Goal: Task Accomplishment & Management: Use online tool/utility

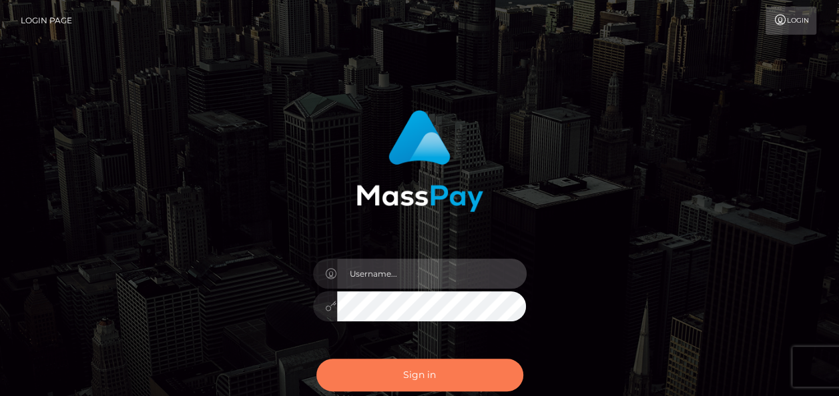
type input "india.of"
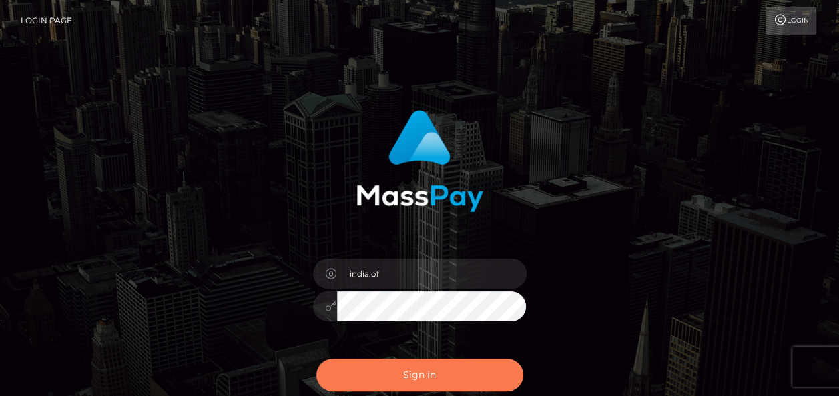
click at [471, 360] on button "Sign in" at bounding box center [419, 375] width 207 height 33
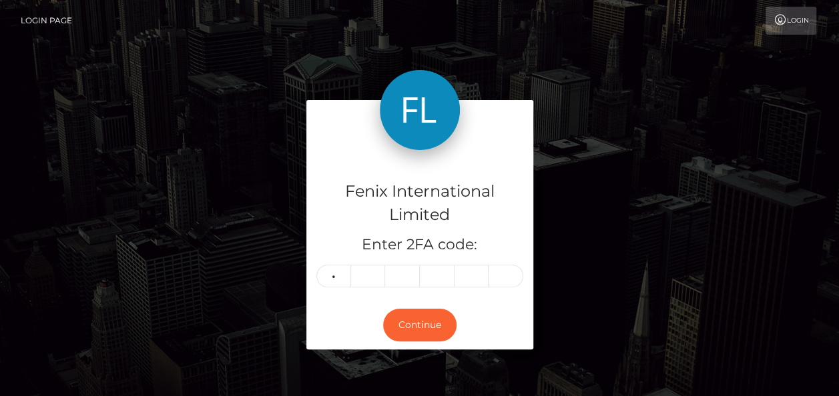
type input "2"
type input "1"
type input "4"
type input "8"
type input "1"
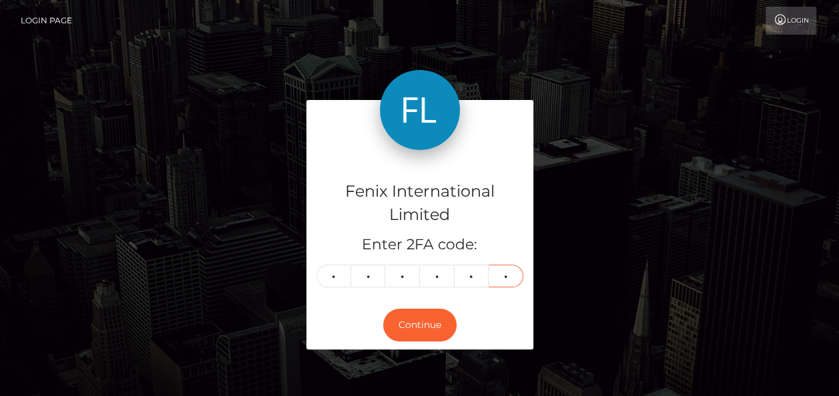
type input "6"
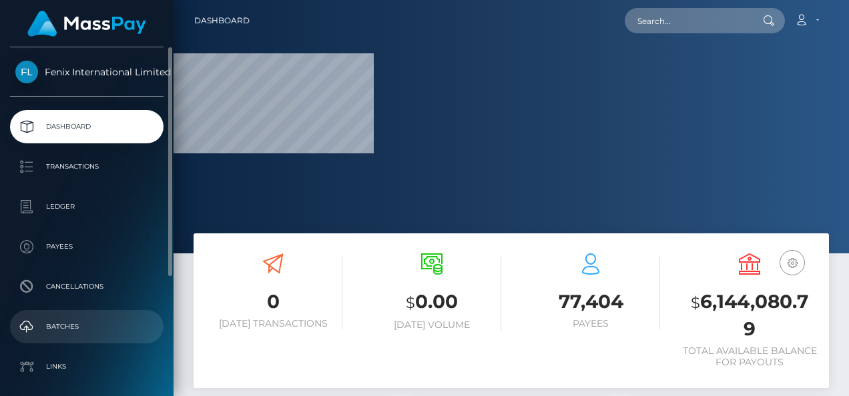
click at [29, 313] on link "Batches" at bounding box center [87, 326] width 154 height 33
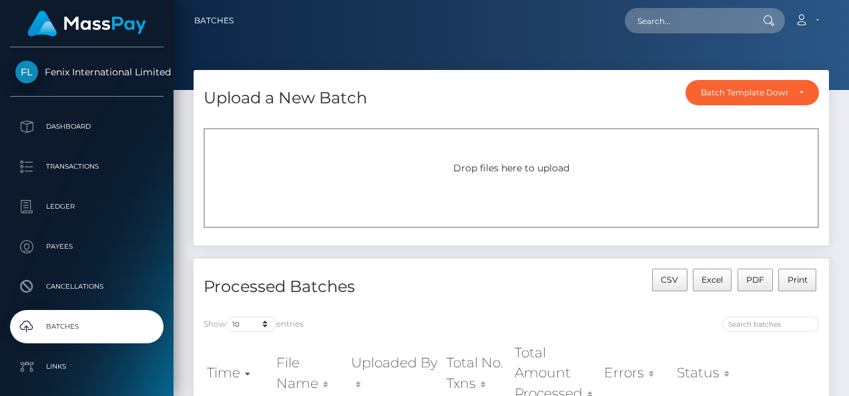
click at [408, 168] on div "Drop files here to upload" at bounding box center [511, 169] width 586 height 14
click at [679, 160] on div "Drop files here to upload" at bounding box center [511, 178] width 615 height 100
click at [443, 185] on div "Drop files here to upload" at bounding box center [511, 178] width 615 height 100
click at [507, 160] on div "Drop files here to upload" at bounding box center [511, 178] width 615 height 100
click at [457, 155] on div "Drop files here to upload" at bounding box center [511, 178] width 615 height 100
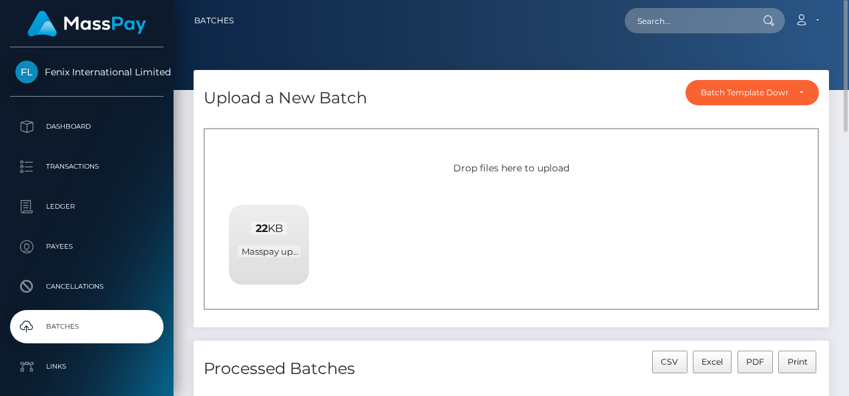
scroll to position [133, 0]
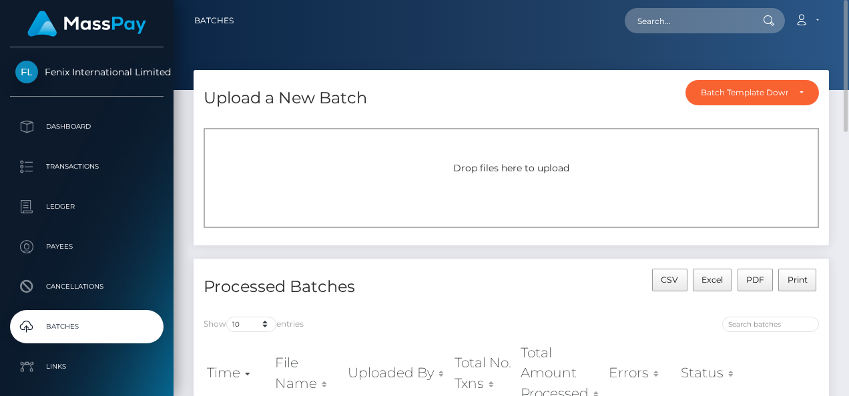
click at [459, 191] on div "Drop files here to upload" at bounding box center [511, 178] width 615 height 100
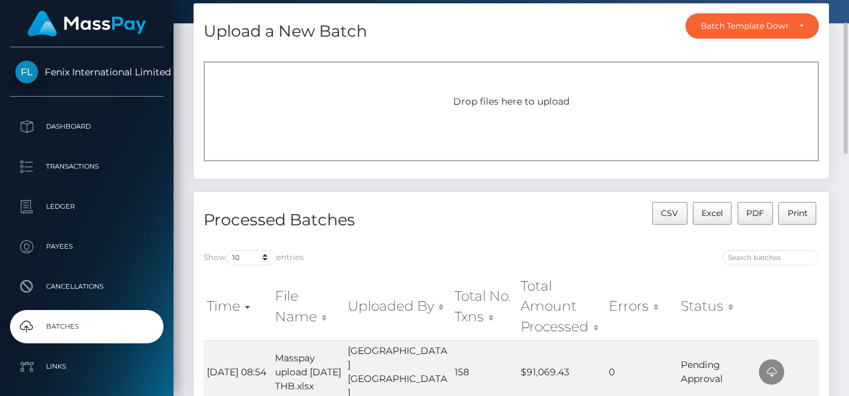
scroll to position [133, 0]
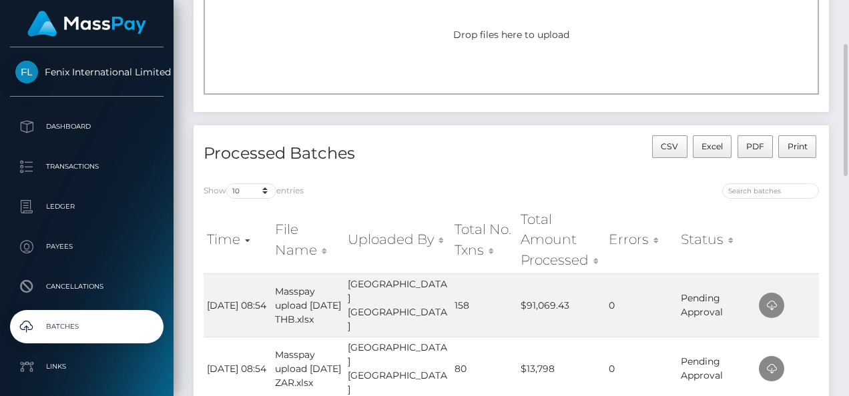
click at [475, 65] on div "Drop files here to upload" at bounding box center [511, 45] width 615 height 100
